Goal: Navigation & Orientation: Find specific page/section

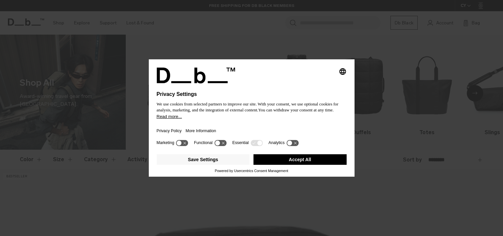
click at [261, 161] on button "Accept All" at bounding box center [299, 159] width 93 height 11
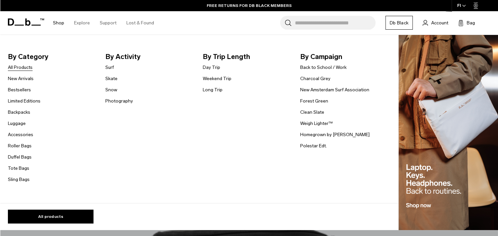
click at [19, 67] on link "All Products" at bounding box center [20, 67] width 25 height 7
